Goal: Register for event/course

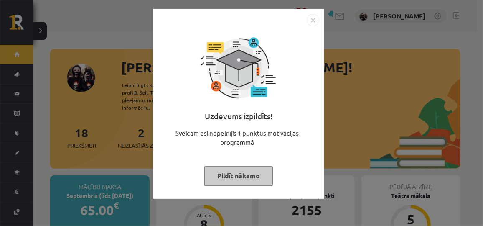
click at [222, 175] on button "Pildīt nākamo" at bounding box center [238, 175] width 68 height 19
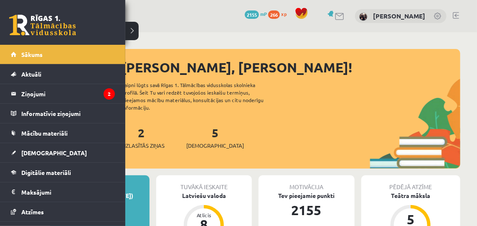
scroll to position [52, 0]
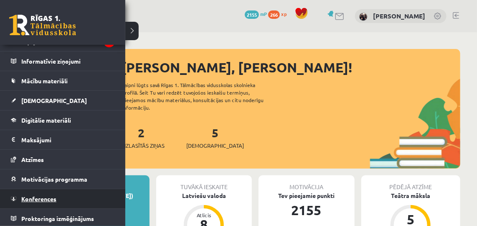
click at [17, 198] on link "Konferences" at bounding box center [63, 198] width 104 height 19
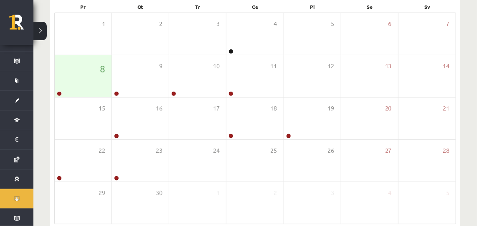
scroll to position [142, 0]
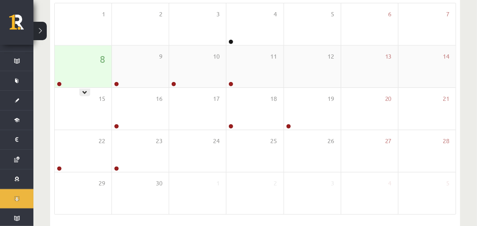
click at [103, 71] on div "8" at bounding box center [83, 67] width 57 height 42
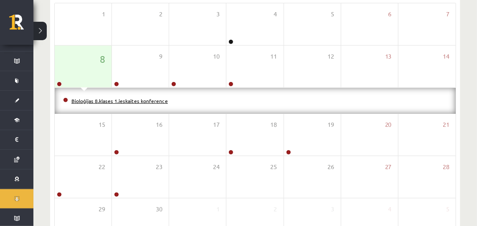
click at [72, 100] on link "Bioloģijas 8.klases 1.ieskaites konference" at bounding box center [119, 100] width 96 height 7
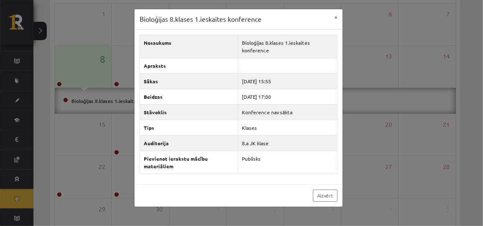
click at [378, 59] on div "Bioloģijas 8.klases 1.ieskaites konference × Nosaukums Bioloģijas 8.klases 1.ie…" at bounding box center [241, 113] width 483 height 226
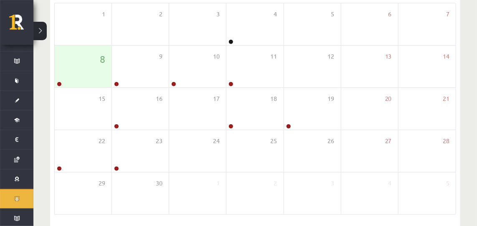
click at [378, 59] on div "13" at bounding box center [369, 67] width 57 height 42
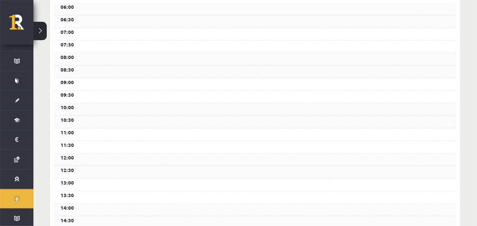
scroll to position [0, 0]
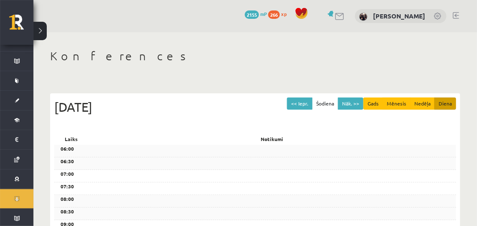
click at [378, 59] on h1 "Konferences" at bounding box center [255, 56] width 410 height 14
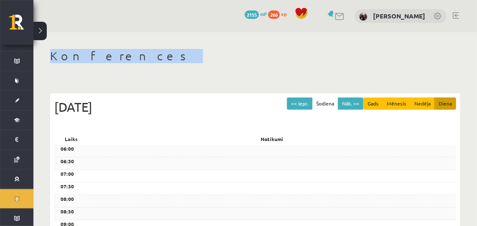
click at [378, 59] on h1 "Konferences" at bounding box center [255, 56] width 410 height 14
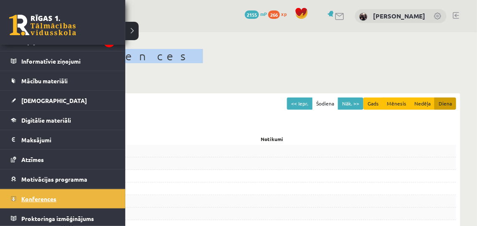
click at [34, 197] on span "Konferences" at bounding box center [38, 199] width 35 height 8
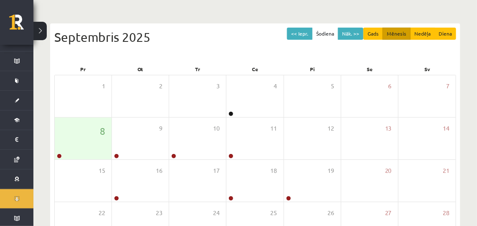
scroll to position [70, 0]
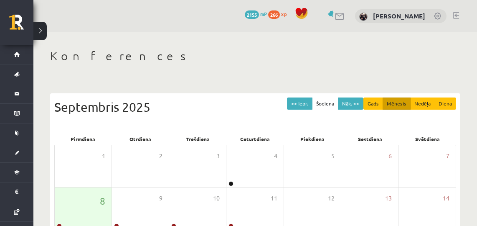
scroll to position [70, 0]
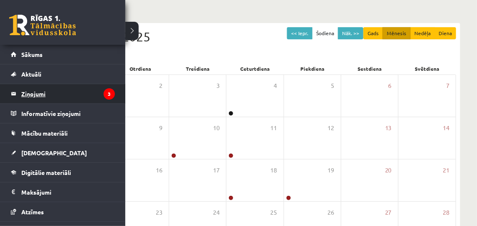
click at [26, 93] on legend "Ziņojumi 3" at bounding box center [68, 93] width 94 height 19
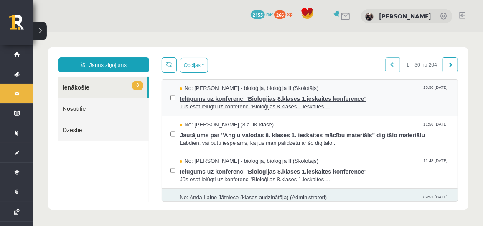
click at [199, 101] on span "Ielūgums uz konferenci 'Bioloģijas 8.klases 1.ieskaites konference'" at bounding box center [313, 97] width 269 height 10
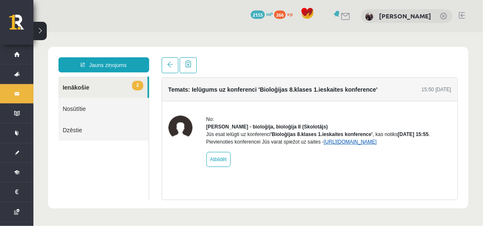
click at [335, 144] on link "[URL][DOMAIN_NAME]" at bounding box center [349, 141] width 53 height 6
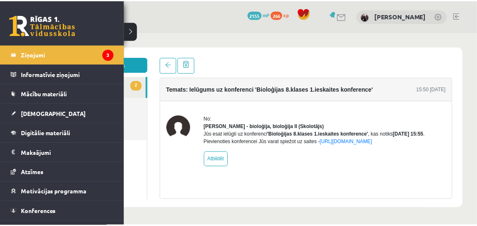
scroll to position [52, 0]
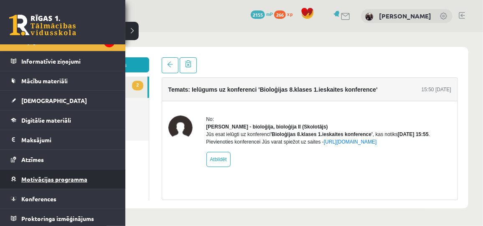
click at [56, 179] on span "Motivācijas programma" at bounding box center [54, 179] width 66 height 8
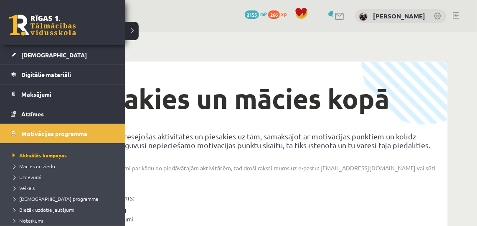
scroll to position [99, 0]
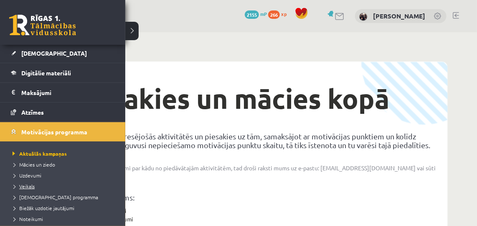
click at [26, 183] on span "Veikals" at bounding box center [22, 186] width 24 height 7
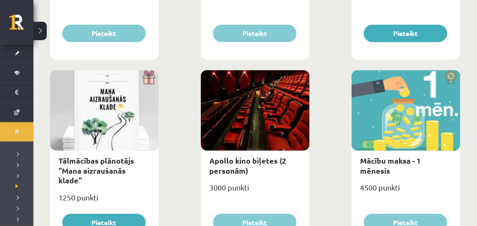
scroll to position [293, 0]
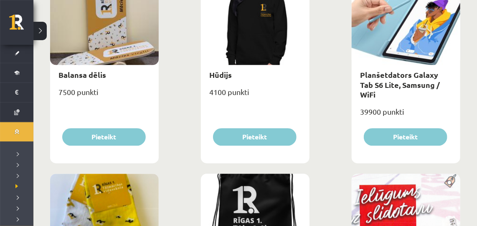
scroll to position [285, 0]
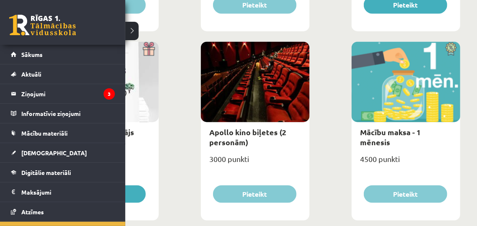
scroll to position [142, 0]
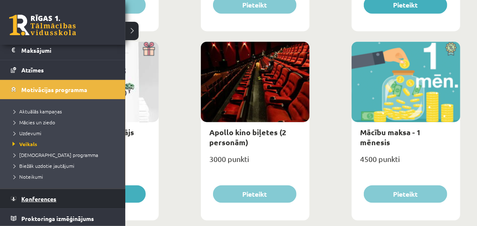
click at [35, 198] on span "Konferences" at bounding box center [38, 199] width 35 height 8
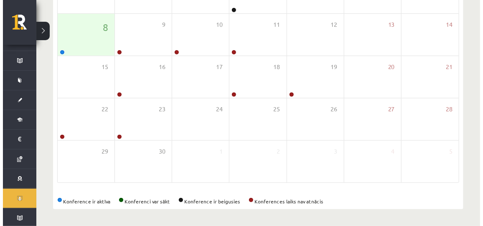
scroll to position [172, 0]
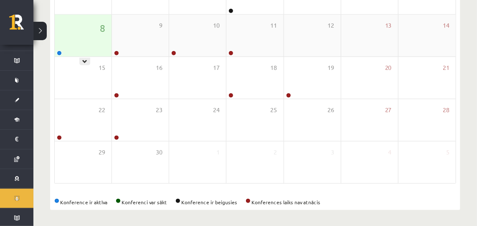
click at [87, 35] on div "8" at bounding box center [83, 36] width 57 height 42
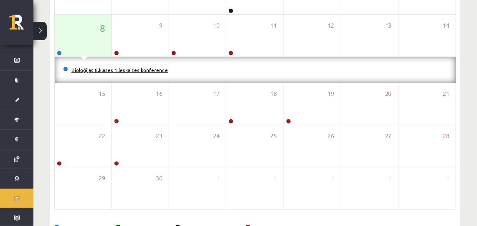
click at [93, 68] on link "Bioloģijas 8.klases 1.ieskaites konference" at bounding box center [119, 69] width 96 height 7
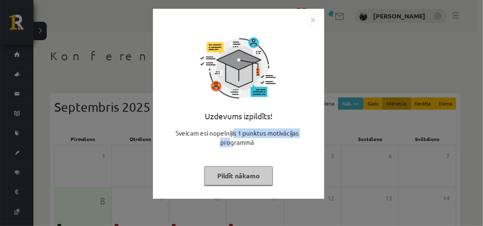
drag, startPoint x: 233, startPoint y: 133, endPoint x: 231, endPoint y: 142, distance: 8.5
click at [231, 142] on div "Sveicam esi nopelnījis 1 punktus motivācijas programmā" at bounding box center [238, 140] width 161 height 25
drag, startPoint x: 231, startPoint y: 142, endPoint x: 243, endPoint y: 156, distance: 19.0
click at [243, 156] on div "Uzdevums izpildīts! Sveicam esi nopelnījis 1 punktus motivācijas programmā Pild…" at bounding box center [238, 109] width 161 height 167
click at [233, 173] on button "Pildīt nākamo" at bounding box center [238, 175] width 68 height 19
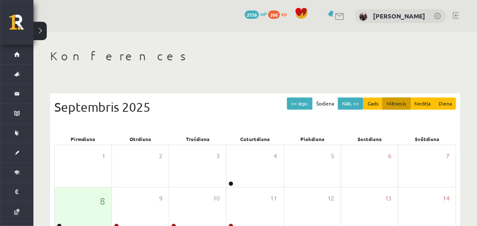
click at [455, 15] on link at bounding box center [456, 15] width 6 height 7
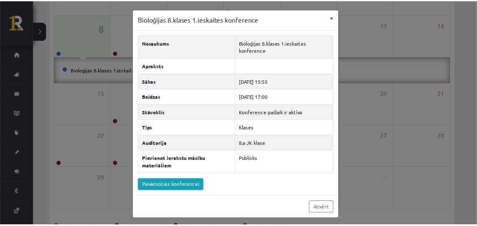
scroll to position [53, 0]
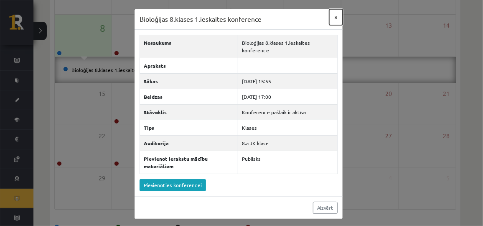
click at [340, 17] on button "×" at bounding box center [335, 17] width 13 height 16
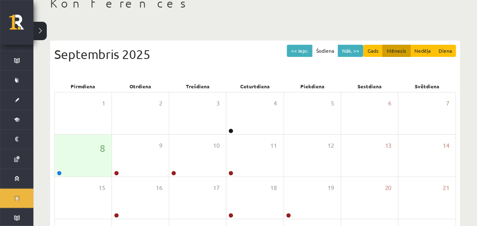
scroll to position [0, 0]
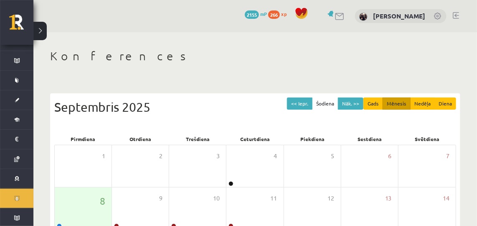
click at [456, 16] on link at bounding box center [456, 15] width 6 height 7
